Goal: Complete application form: Complete application form

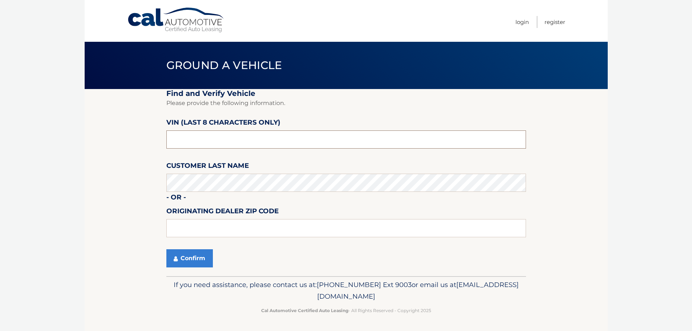
click at [248, 141] on input "text" at bounding box center [345, 139] width 359 height 18
type input "SM048852"
click at [185, 223] on input "text" at bounding box center [345, 228] width 359 height 18
type input "19403"
click at [192, 258] on button "Confirm" at bounding box center [189, 258] width 46 height 18
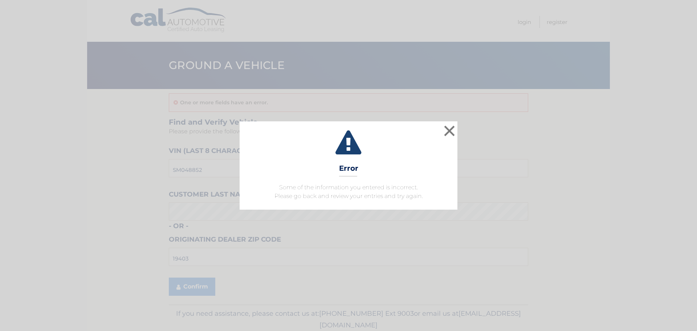
click at [356, 143] on icon at bounding box center [349, 143] width 200 height 26
click at [453, 130] on button "×" at bounding box center [449, 130] width 15 height 15
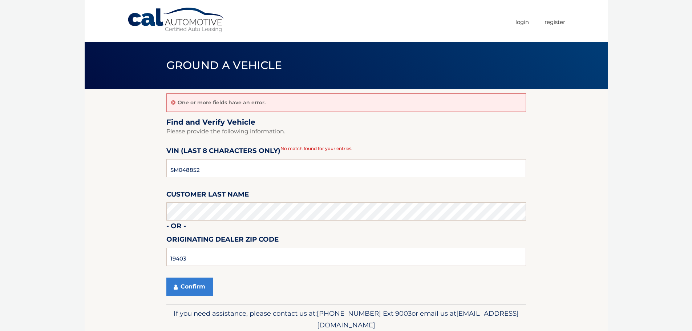
click at [203, 101] on p "One or more fields have an error." at bounding box center [222, 102] width 88 height 7
click at [199, 171] on input "SM048852" at bounding box center [345, 168] width 359 height 18
type input "S*******"
type input "NM177775"
click at [187, 287] on button "Confirm" at bounding box center [189, 286] width 46 height 18
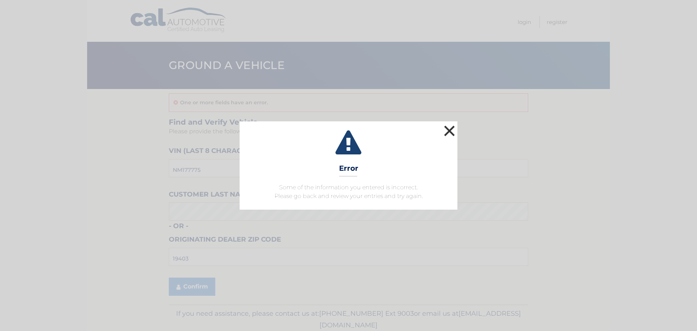
click at [449, 127] on button "×" at bounding box center [449, 130] width 15 height 15
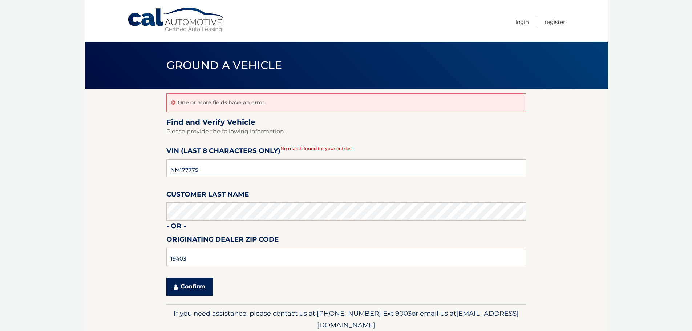
click at [203, 289] on button "Confirm" at bounding box center [189, 286] width 46 height 18
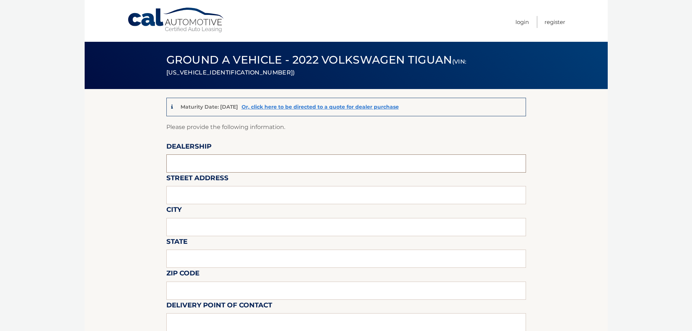
click at [260, 167] on input "text" at bounding box center [345, 163] width 359 height 18
type input "WYNN VOLKSWAGEN"
type input "2049 WEST MAIN STREET"
type input "NORRISTOWN"
type input "PA"
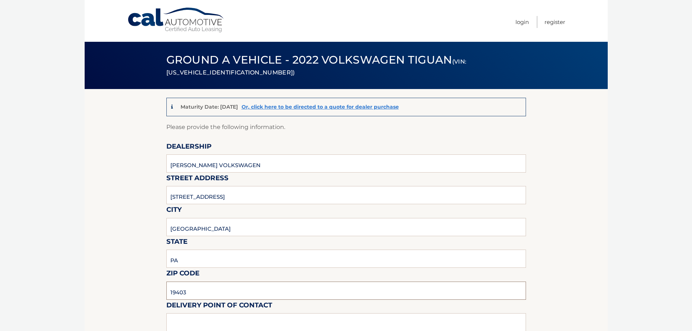
type input "19403"
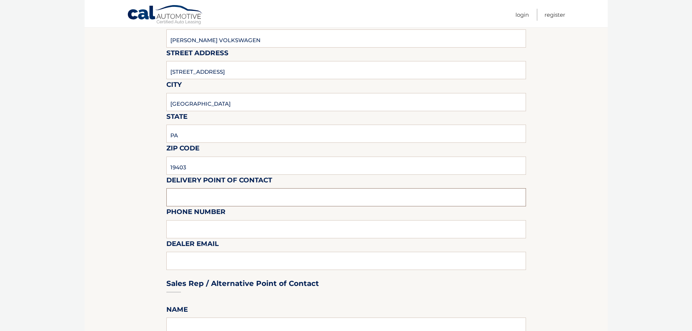
scroll to position [127, 0]
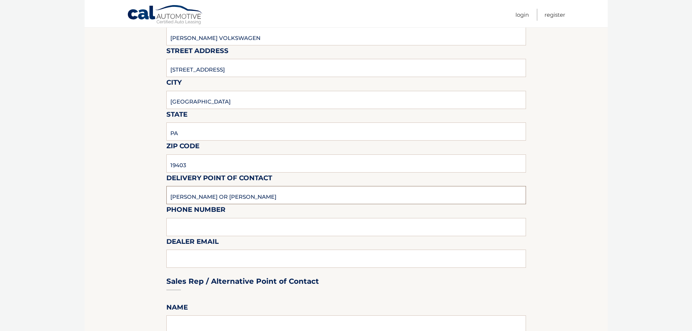
type input "BEN COOK OR JEFF WYNN"
type input "6105391100"
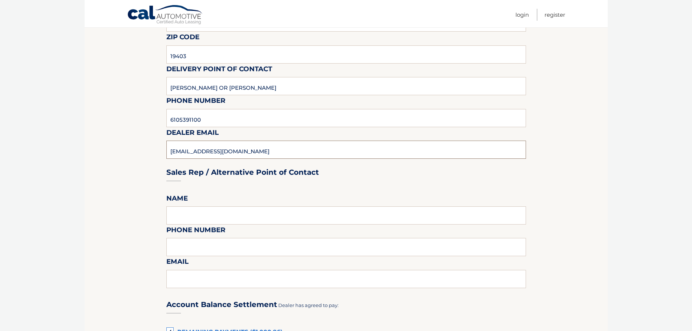
scroll to position [272, 0]
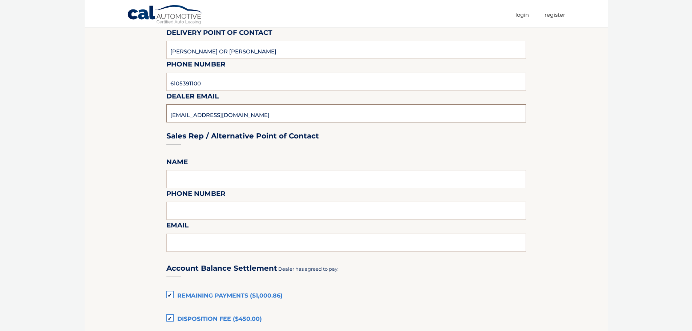
type input "RVENELLA@THEWYNNGROUP.COM"
click at [244, 178] on input "text" at bounding box center [345, 179] width 359 height 18
type input "ROB VENELLA"
type input "4843702213"
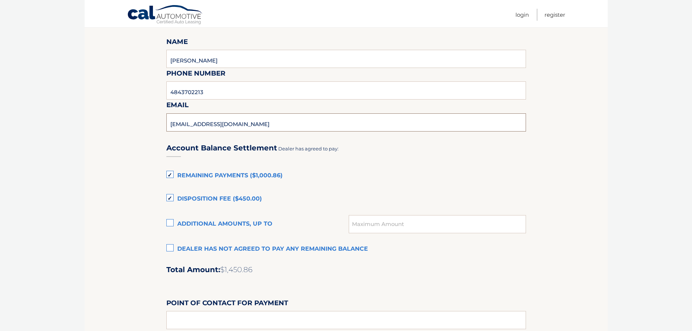
scroll to position [394, 0]
type input "RVENELLA@THEWYNNGROUP.COM"
click at [170, 195] on label "Disposition Fee ($450.00)" at bounding box center [345, 198] width 359 height 15
click at [0, 0] on input "Disposition Fee ($450.00)" at bounding box center [0, 0] width 0 height 0
click at [170, 174] on label "Remaining Payments ($1,000.86)" at bounding box center [345, 174] width 359 height 15
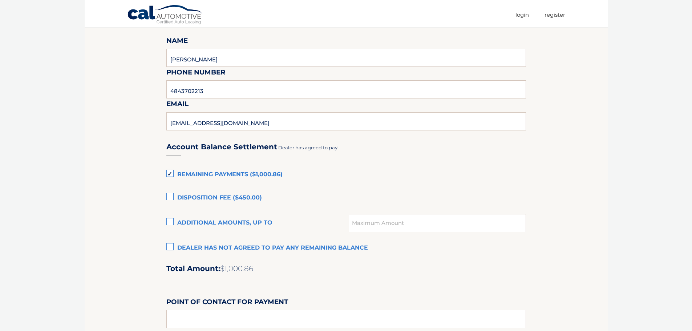
click at [0, 0] on input "Remaining Payments ($1,000.86)" at bounding box center [0, 0] width 0 height 0
click at [171, 248] on label "Dealer has not agreed to pay any remaining balance" at bounding box center [345, 248] width 359 height 15
click at [0, 0] on input "Dealer has not agreed to pay any remaining balance" at bounding box center [0, 0] width 0 height 0
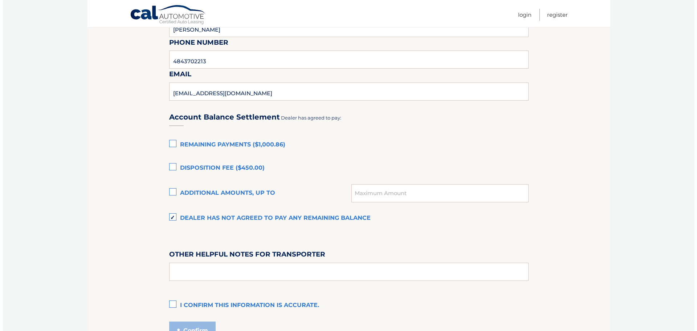
scroll to position [496, 0]
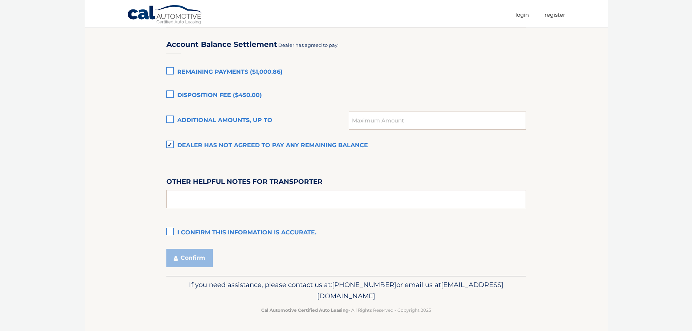
click at [170, 231] on label "I confirm this information is accurate." at bounding box center [345, 232] width 359 height 15
click at [0, 0] on input "I confirm this information is accurate." at bounding box center [0, 0] width 0 height 0
click at [187, 259] on button "Confirm" at bounding box center [189, 258] width 46 height 18
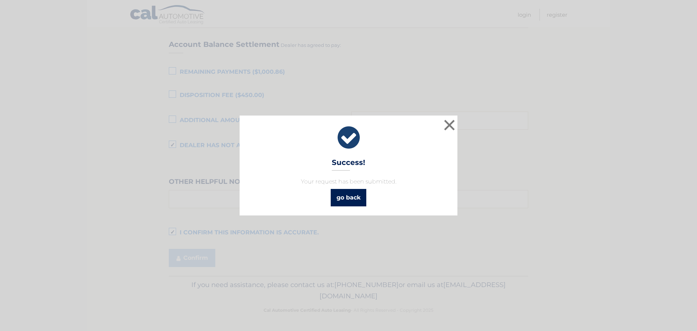
click at [354, 200] on link "go back" at bounding box center [349, 197] width 36 height 17
